Goal: Task Accomplishment & Management: Manage account settings

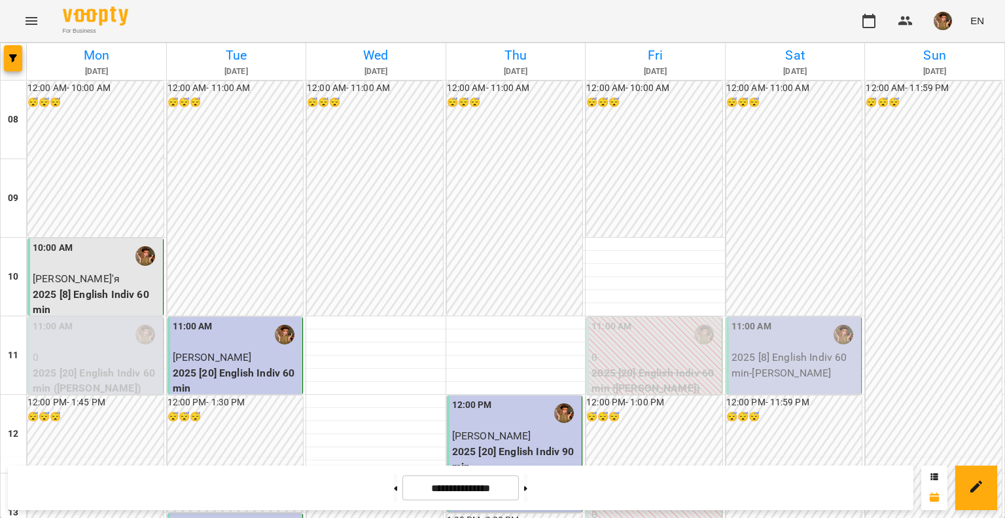
scroll to position [720, 0]
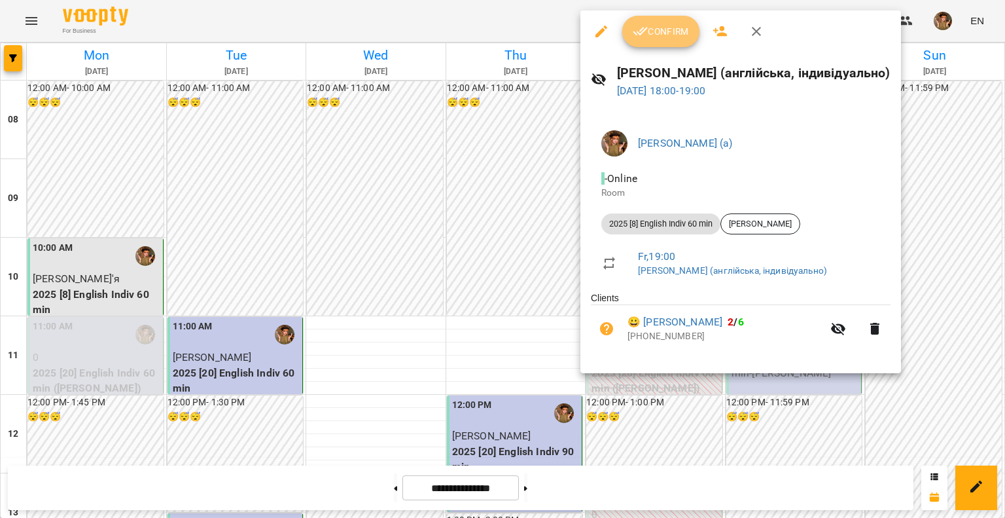
click at [648, 42] on button "Confirm" at bounding box center [660, 31] width 77 height 31
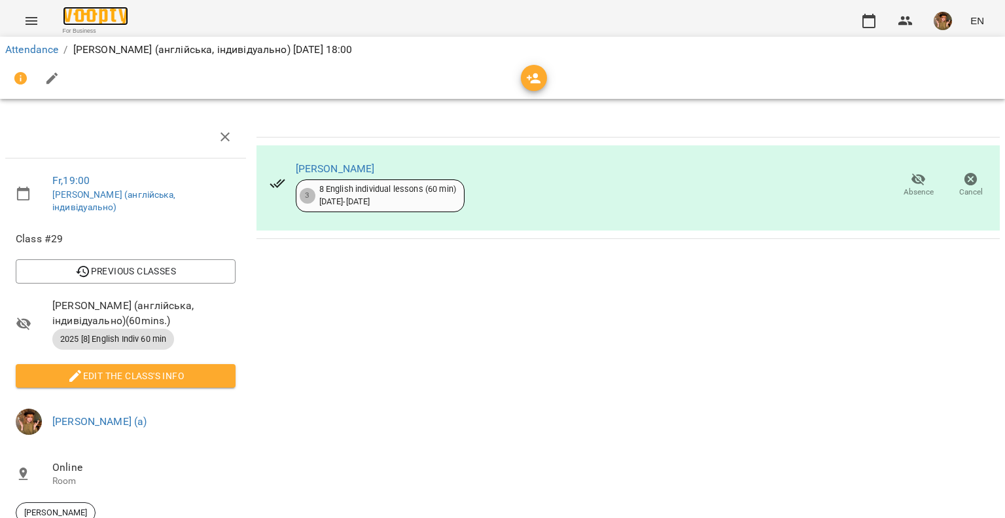
click at [103, 20] on img at bounding box center [95, 16] width 65 height 19
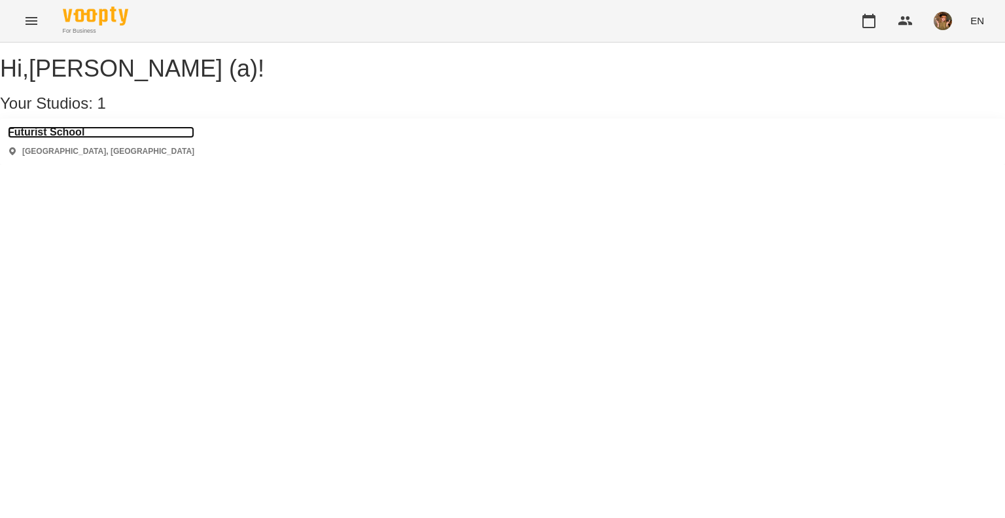
click at [54, 138] on h3 "Futurist School" at bounding box center [101, 132] width 187 height 12
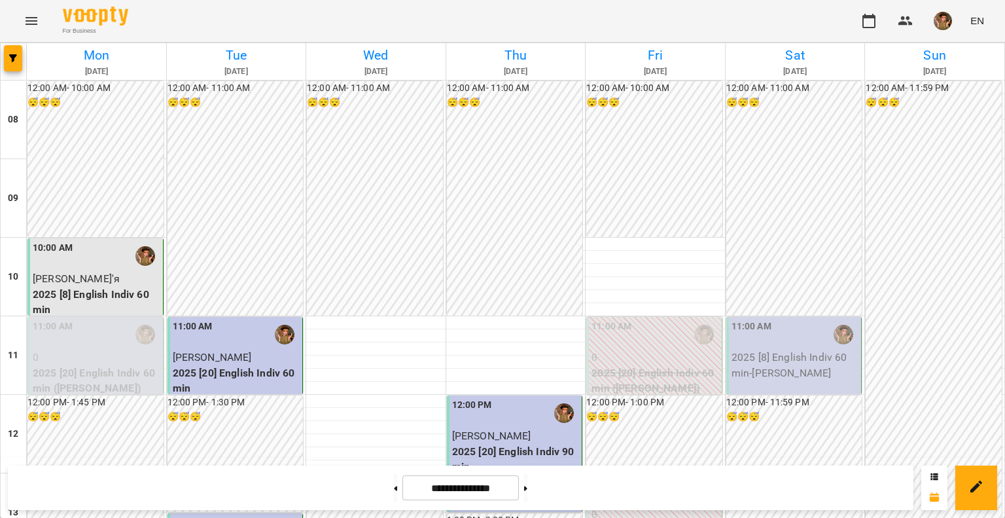
scroll to position [589, 0]
